Goal: Find specific fact: Find contact information

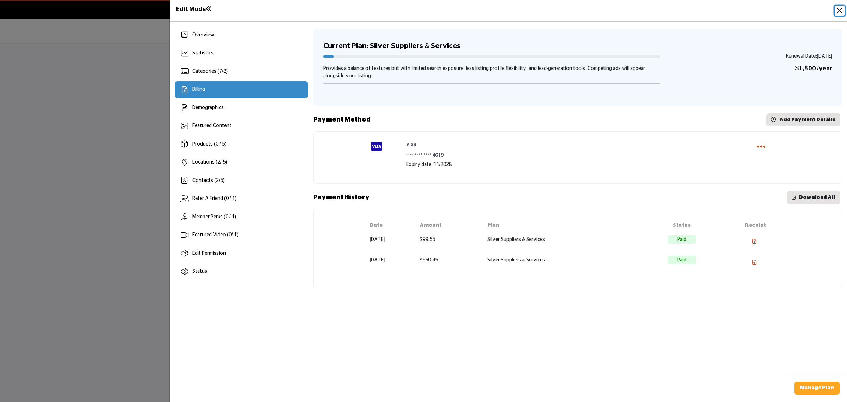
click at [838, 11] on button "Close" at bounding box center [840, 11] width 10 height 10
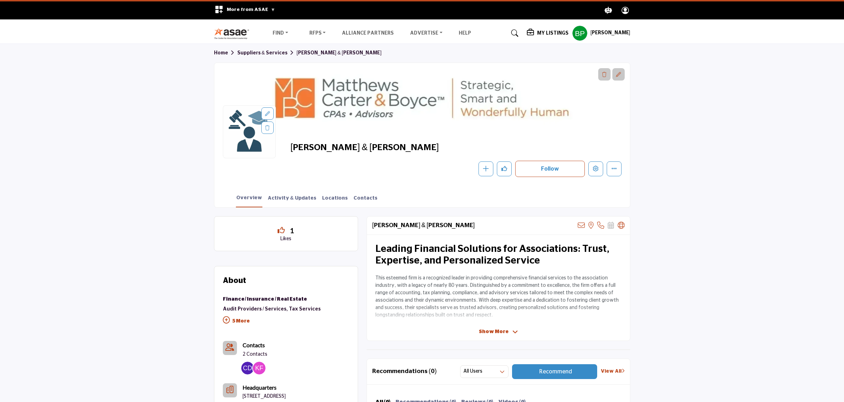
drag, startPoint x: 402, startPoint y: 156, endPoint x: 290, endPoint y: 140, distance: 113.7
click at [290, 140] on div "[PERSON_NAME] & [PERSON_NAME] Follow Following Message Recommend Add to My Supp…" at bounding box center [421, 159] width 415 height 52
copy span "[PERSON_NAME] & [PERSON_NAME]"
click at [391, 141] on div "[PERSON_NAME] & [PERSON_NAME] Follow Following Message Recommend Add to My Supp…" at bounding box center [421, 159] width 415 height 52
drag, startPoint x: 398, startPoint y: 146, endPoint x: 292, endPoint y: 148, distance: 105.9
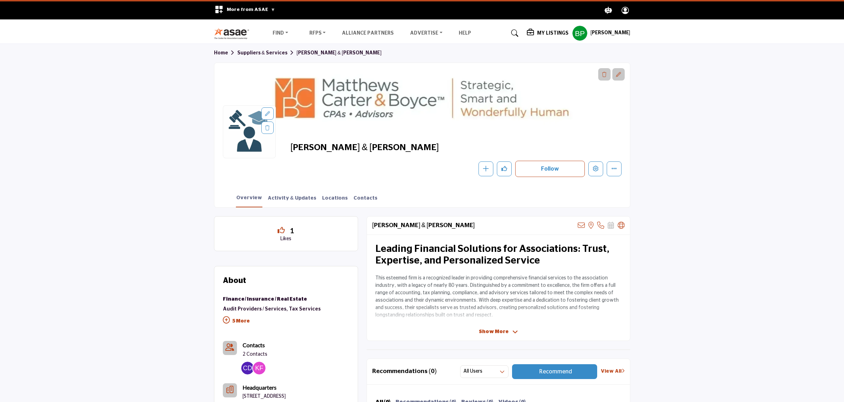
click at [292, 148] on span "[PERSON_NAME] & [PERSON_NAME]" at bounding box center [369, 148] width 159 height 12
copy span "[PERSON_NAME] & [PERSON_NAME]"
click at [390, 153] on span "[PERSON_NAME] & [PERSON_NAME]" at bounding box center [369, 148] width 159 height 12
click at [417, 147] on span "[PERSON_NAME] & [PERSON_NAME]" at bounding box center [369, 148] width 159 height 12
drag, startPoint x: 409, startPoint y: 147, endPoint x: 294, endPoint y: 152, distance: 115.2
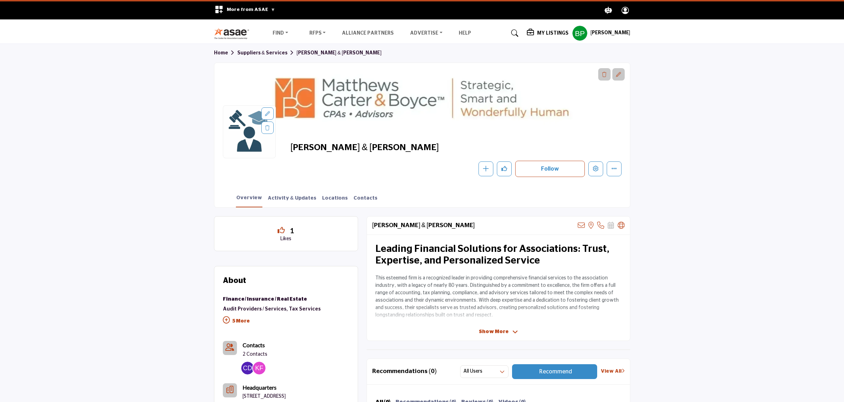
click at [294, 152] on span "[PERSON_NAME] & [PERSON_NAME]" at bounding box center [369, 148] width 159 height 12
copy span "[PERSON_NAME] & [PERSON_NAME]"
